Goal: Information Seeking & Learning: Learn about a topic

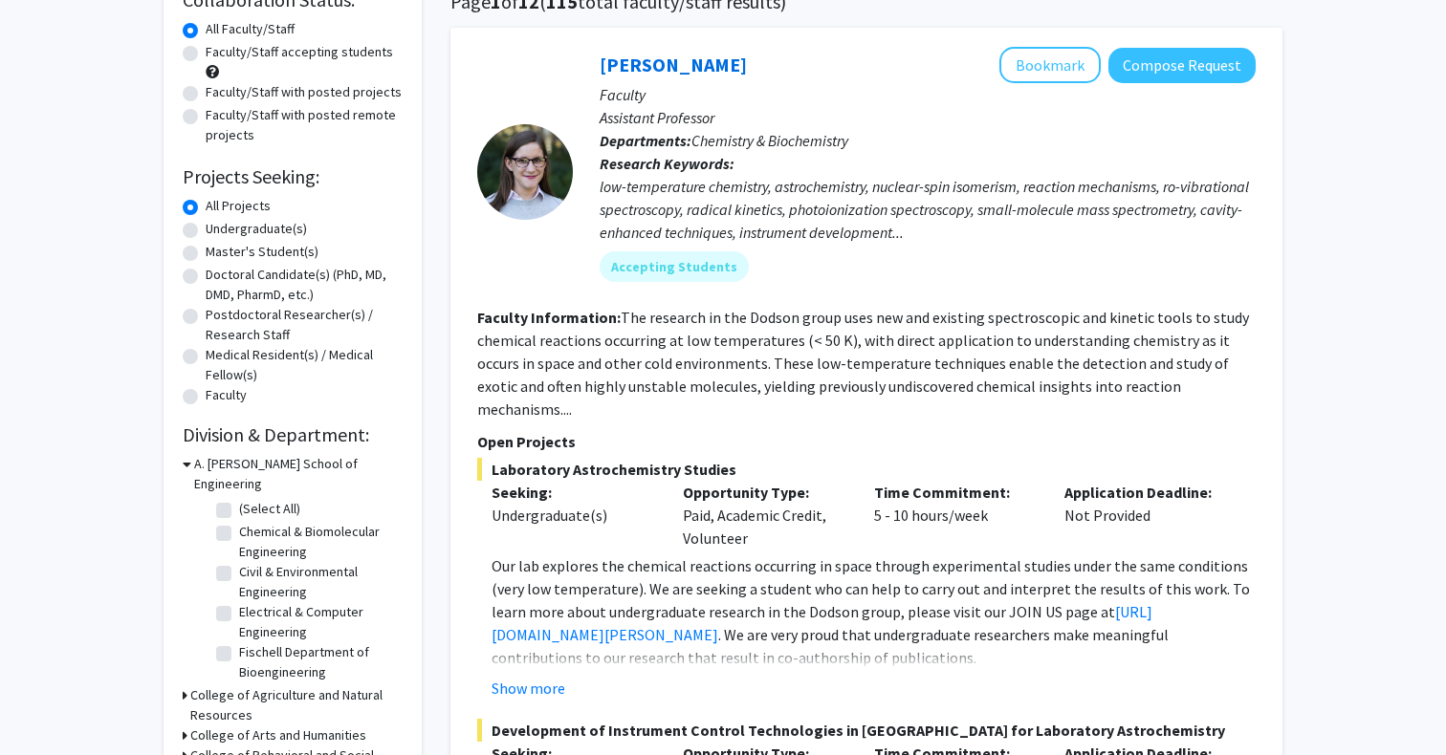
scroll to position [169, 0]
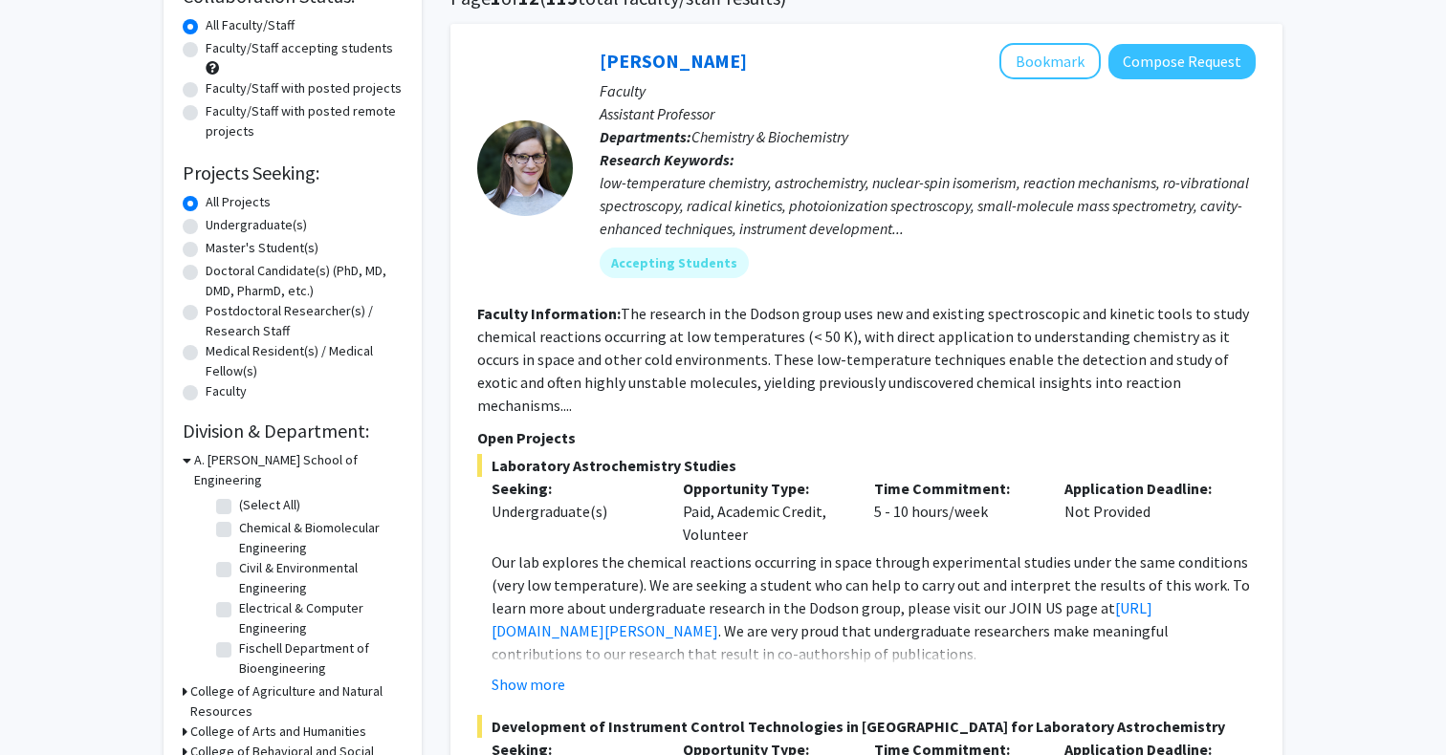
click at [278, 235] on label "Undergraduate(s)" at bounding box center [256, 225] width 101 height 20
click at [218, 228] on input "Undergraduate(s)" at bounding box center [212, 221] width 12 height 12
radio input "true"
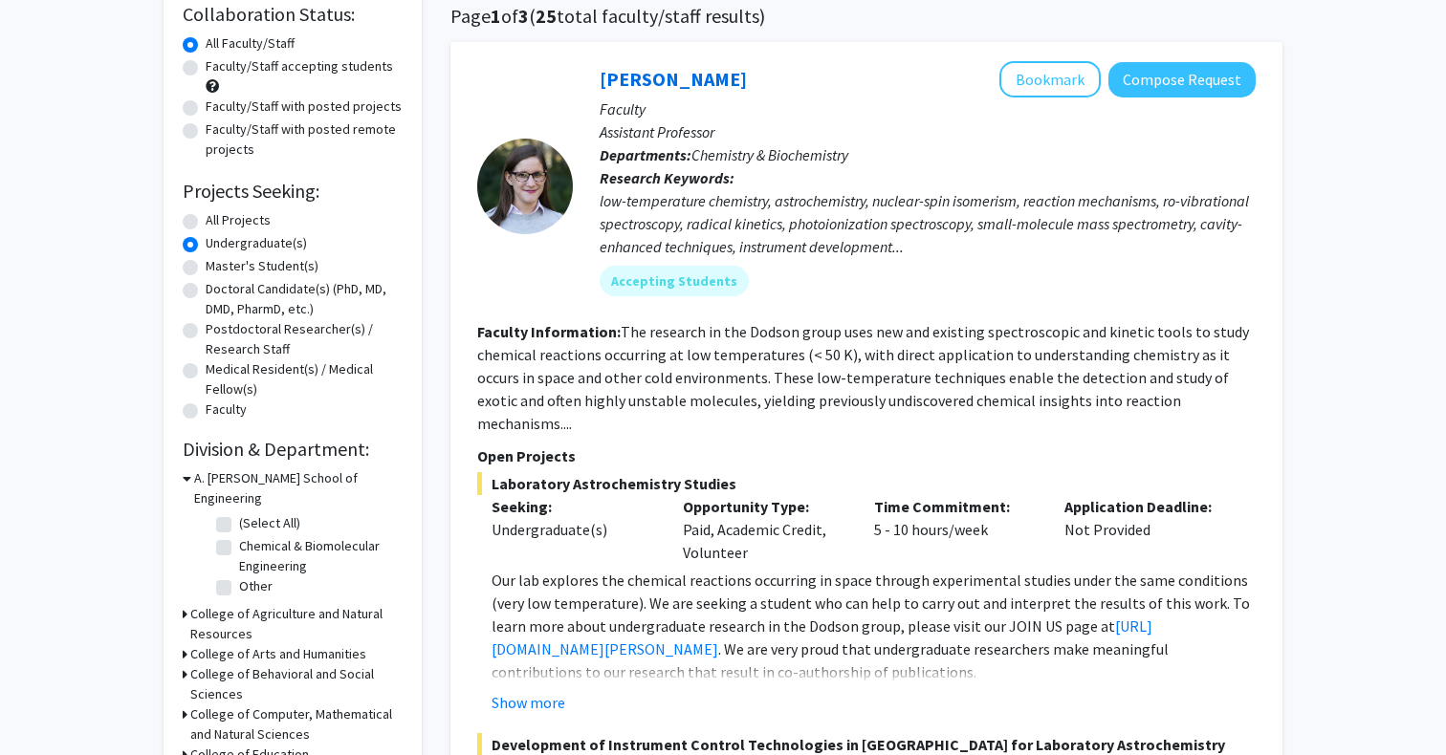
scroll to position [315, 0]
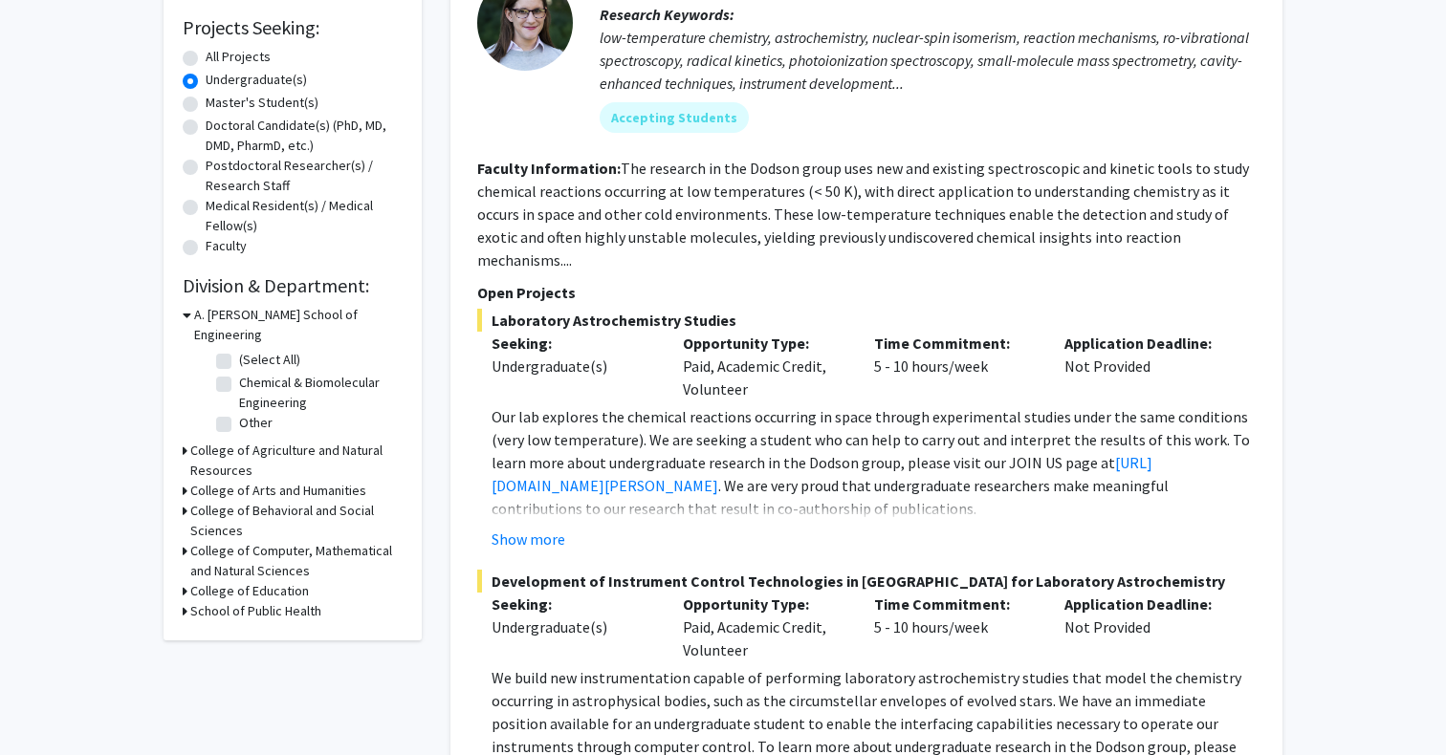
click at [243, 543] on h3 "College of Computer, Mathematical and Natural Sciences" at bounding box center [296, 561] width 212 height 40
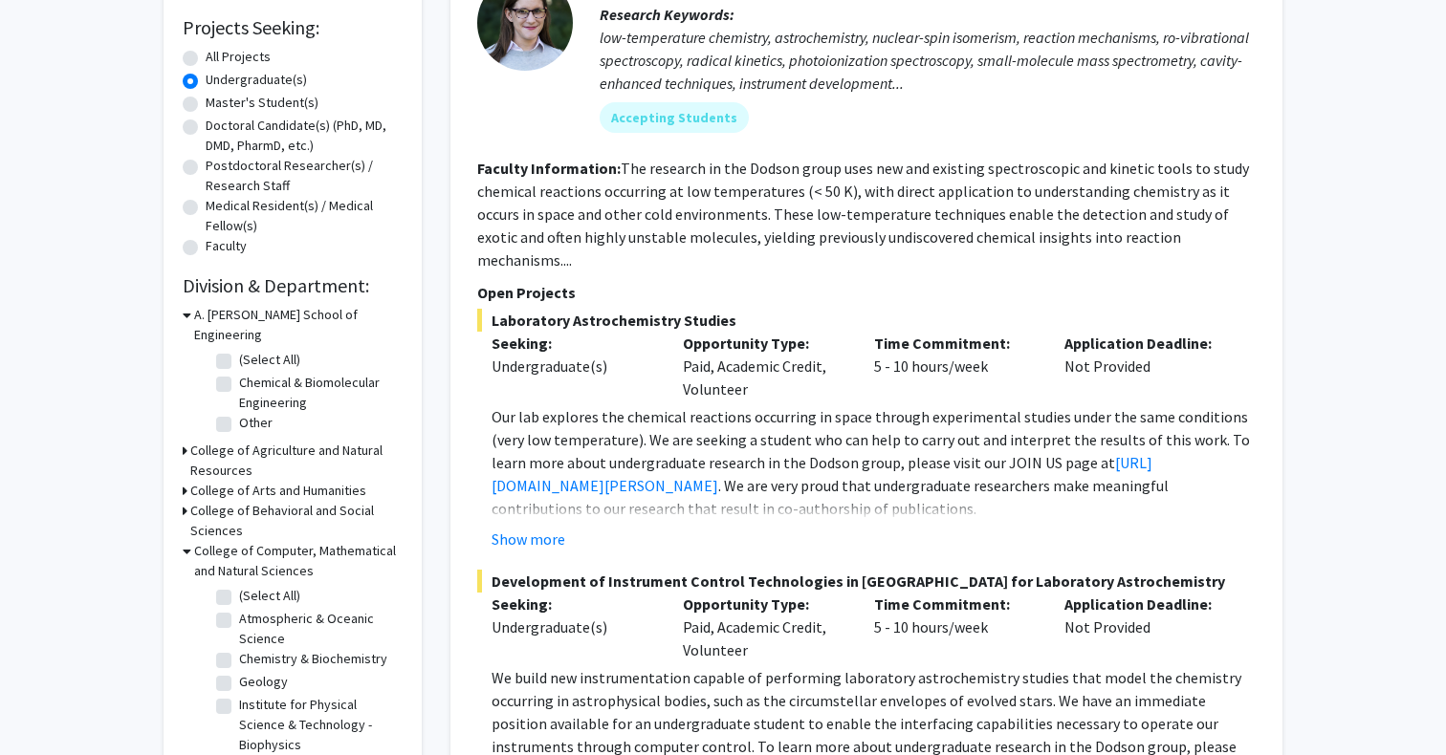
click at [239, 586] on label "(Select All)" at bounding box center [269, 596] width 61 height 20
click at [239, 586] on input "(Select All)" at bounding box center [245, 592] width 12 height 12
checkbox input "true"
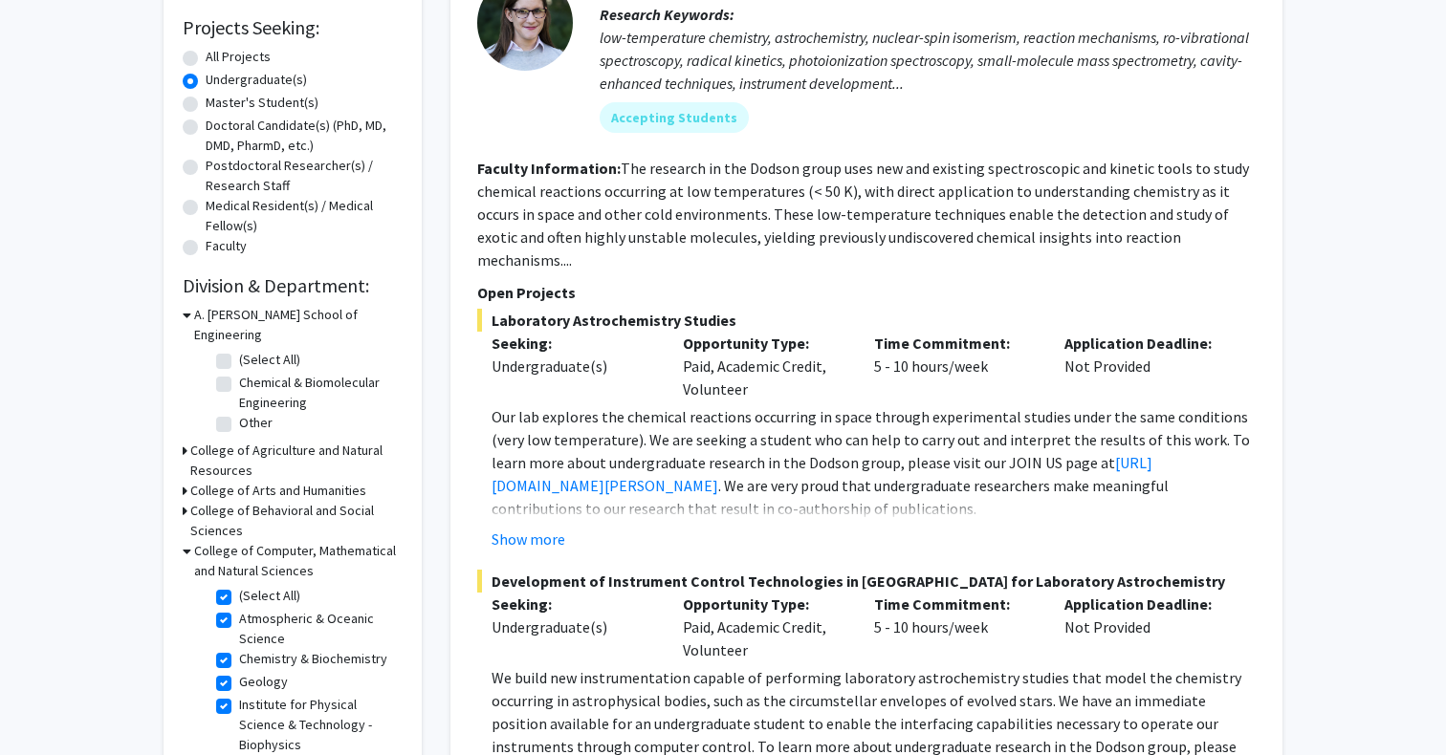
checkbox input "true"
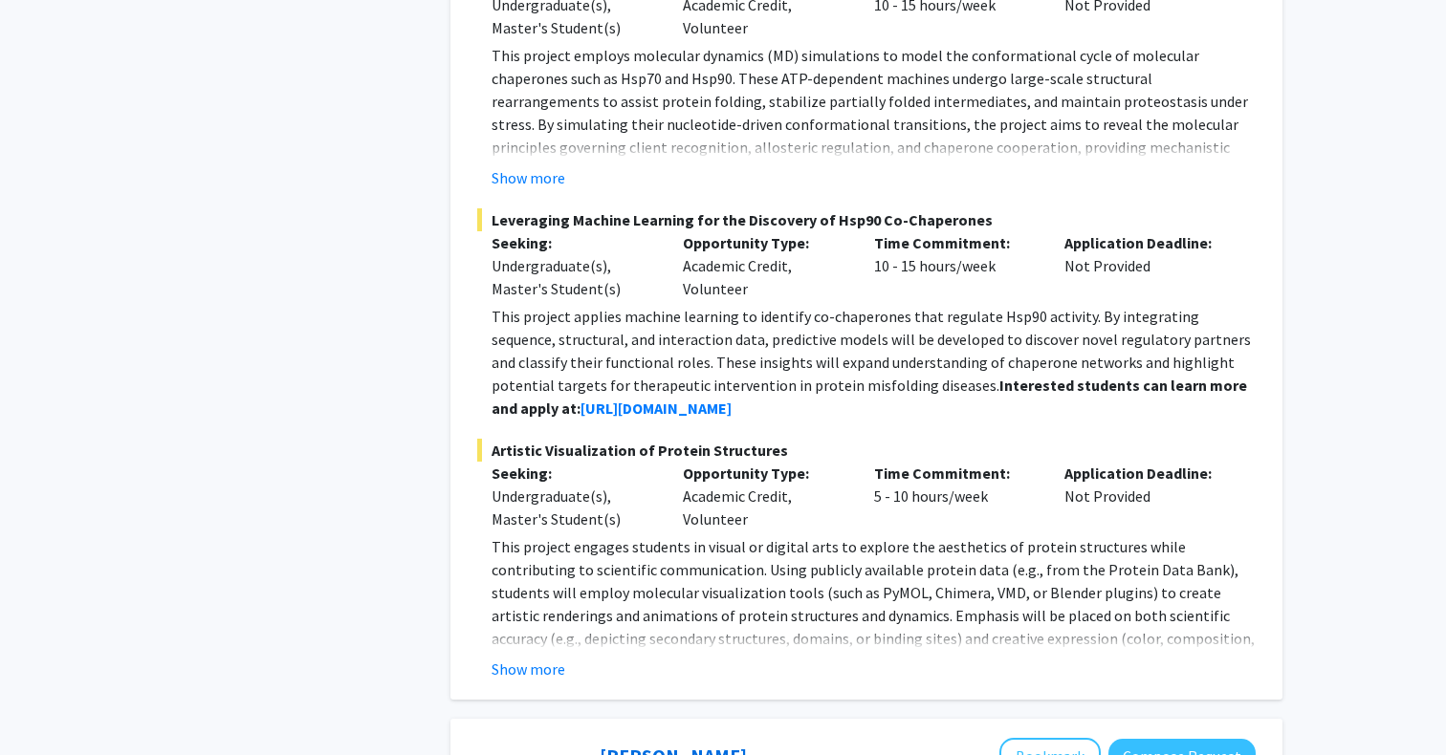
scroll to position [1112, 0]
